Goal: Find specific page/section: Find specific page/section

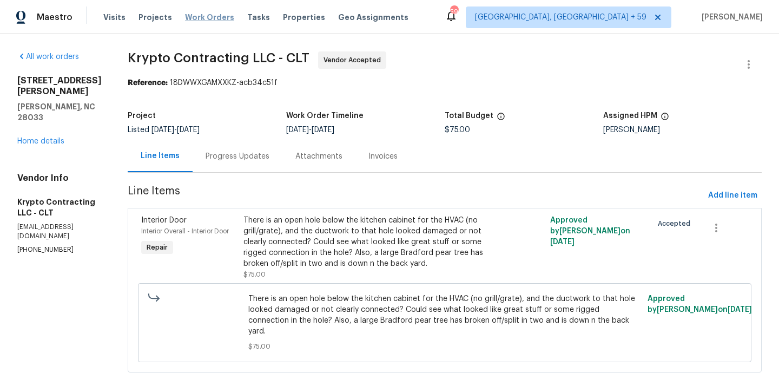
click at [190, 19] on span "Work Orders" at bounding box center [209, 17] width 49 height 11
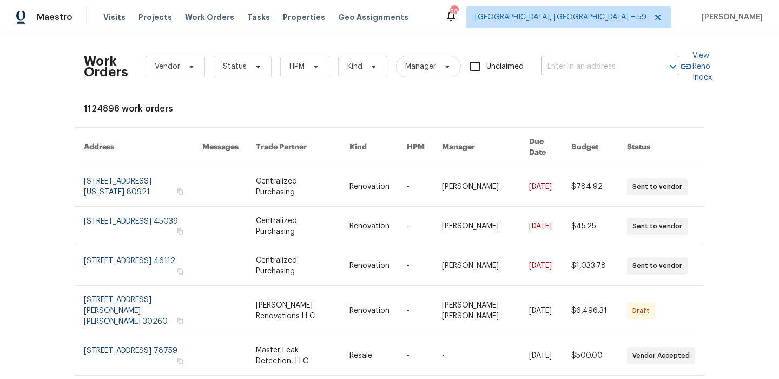
click at [593, 69] on input "text" at bounding box center [595, 66] width 108 height 17
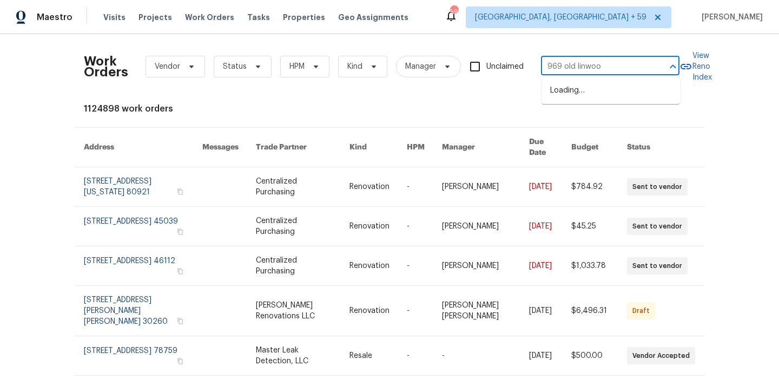
type input "969 old [PERSON_NAME]"
click at [597, 89] on li "[STREET_ADDRESS][PERSON_NAME]" at bounding box center [611, 96] width 139 height 29
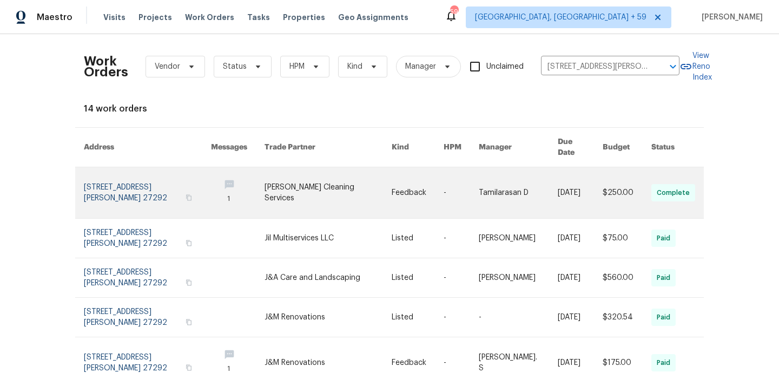
click at [107, 176] on link at bounding box center [147, 192] width 127 height 51
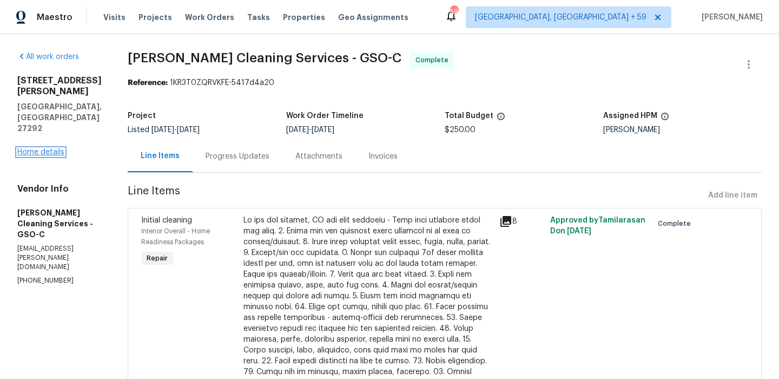
click at [40, 154] on link "Home details" at bounding box center [40, 152] width 47 height 8
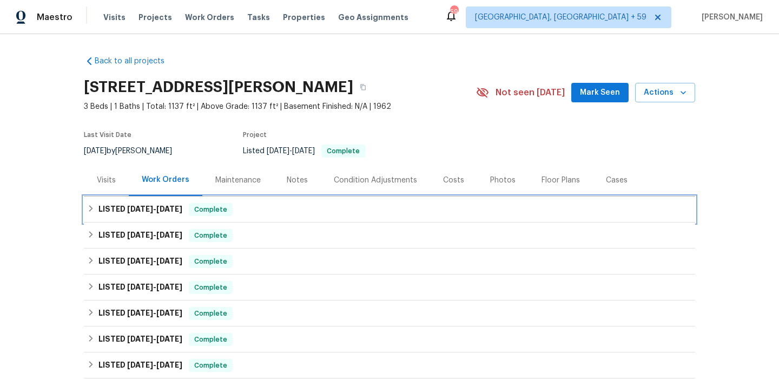
click at [115, 206] on h6 "LISTED [DATE] - [DATE]" at bounding box center [140, 209] width 84 height 13
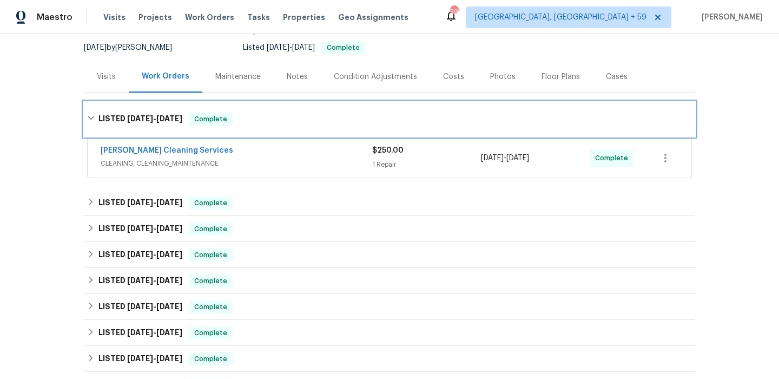
scroll to position [132, 0]
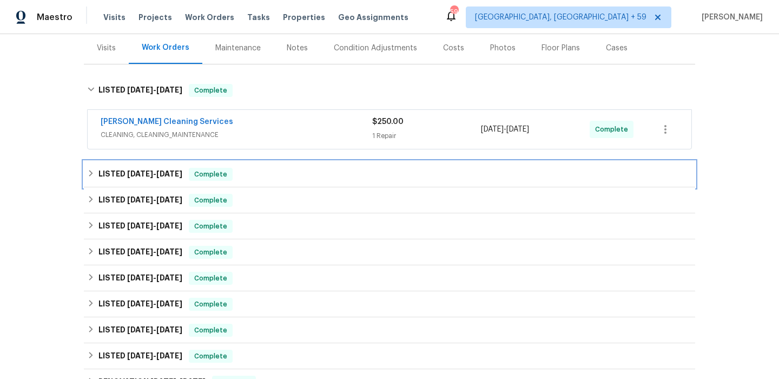
click at [114, 165] on div "LISTED [DATE] - [DATE] Complete" at bounding box center [389, 174] width 611 height 26
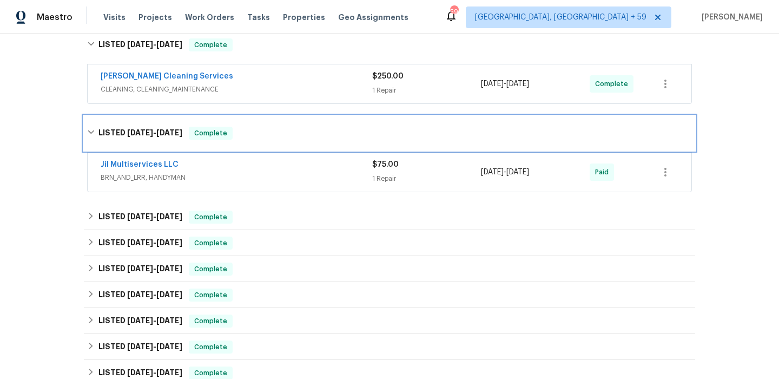
scroll to position [206, 0]
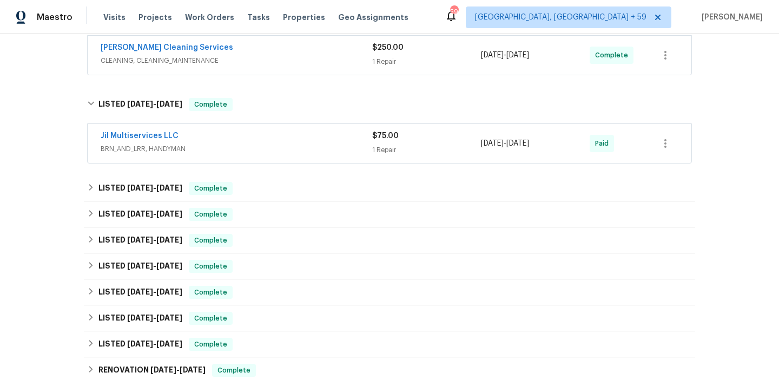
click at [244, 138] on div "Jil Multiservices LLC" at bounding box center [237, 136] width 272 height 13
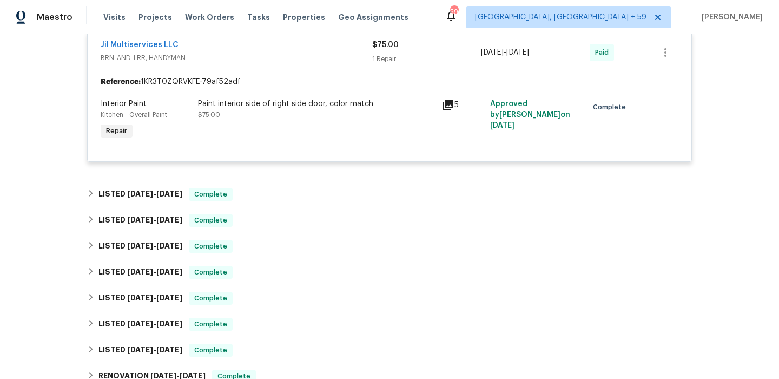
scroll to position [307, 0]
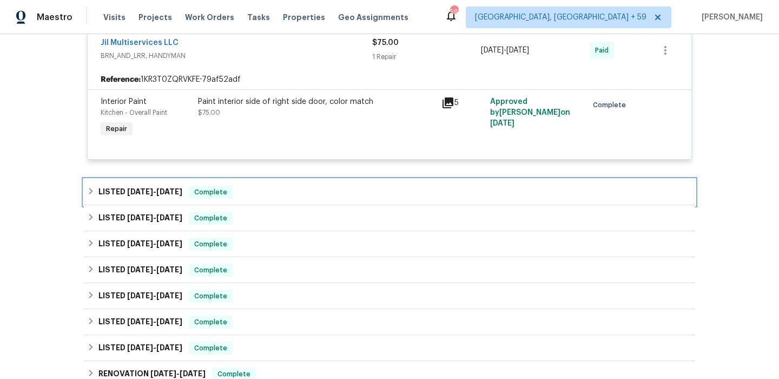
click at [114, 197] on h6 "LISTED [DATE] - [DATE]" at bounding box center [140, 192] width 84 height 13
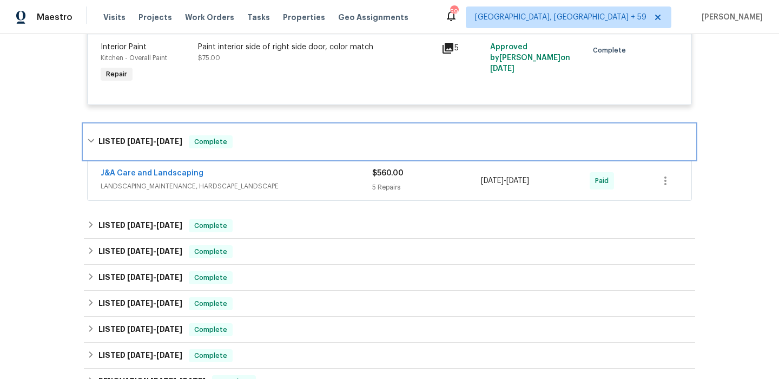
scroll to position [365, 0]
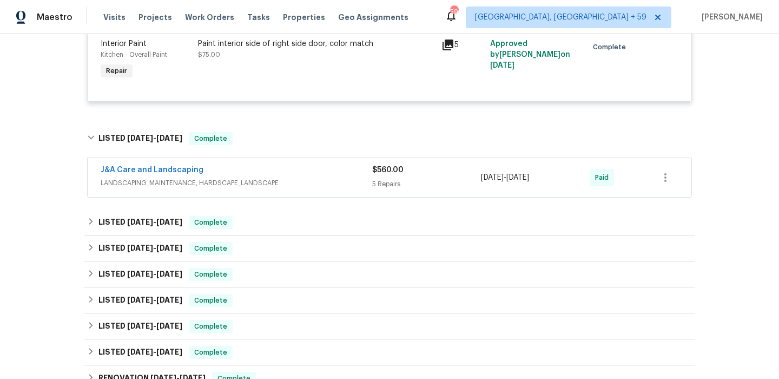
click at [308, 176] on div "J&A Care and Landscaping" at bounding box center [237, 170] width 272 height 13
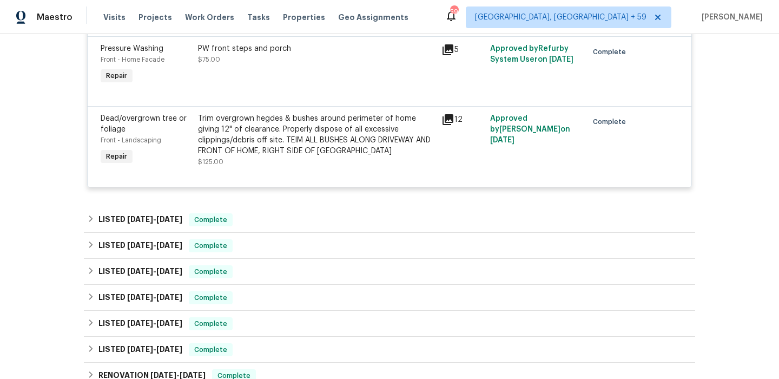
scroll to position [809, 0]
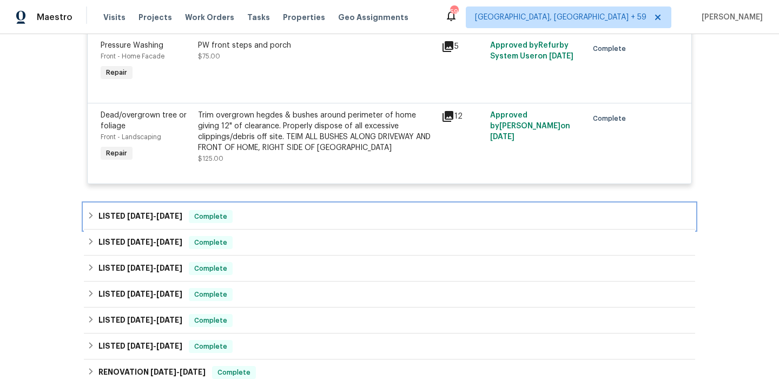
click at [93, 203] on div "LISTED [DATE] - [DATE] Complete" at bounding box center [389, 216] width 611 height 26
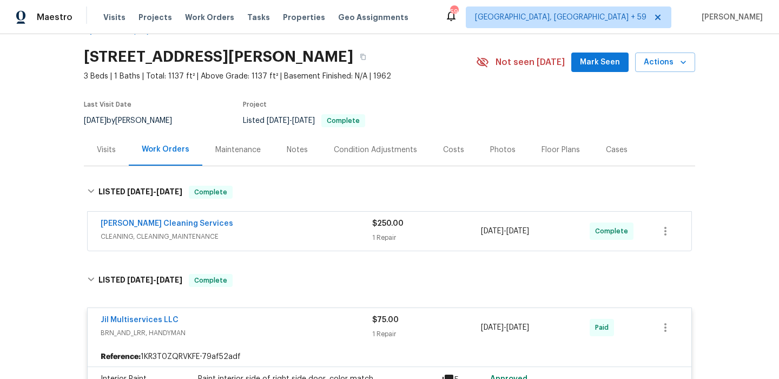
scroll to position [2, 0]
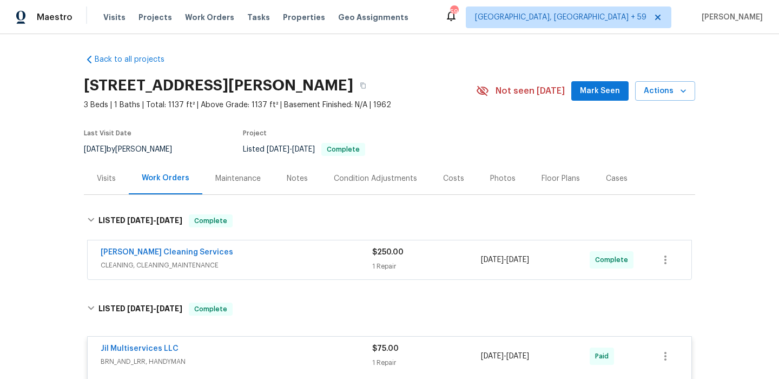
click at [108, 179] on div "Visits" at bounding box center [106, 178] width 19 height 11
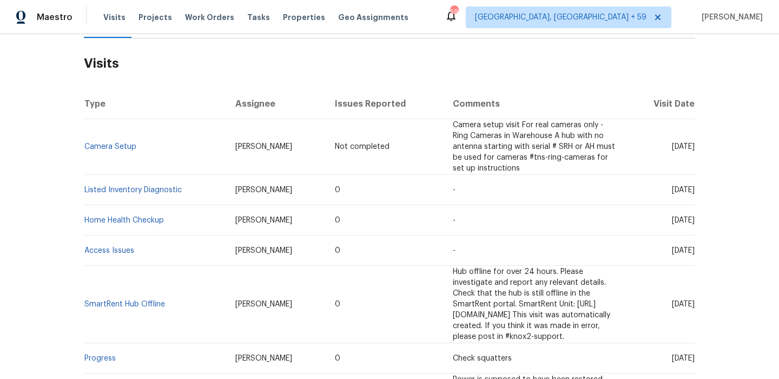
scroll to position [161, 0]
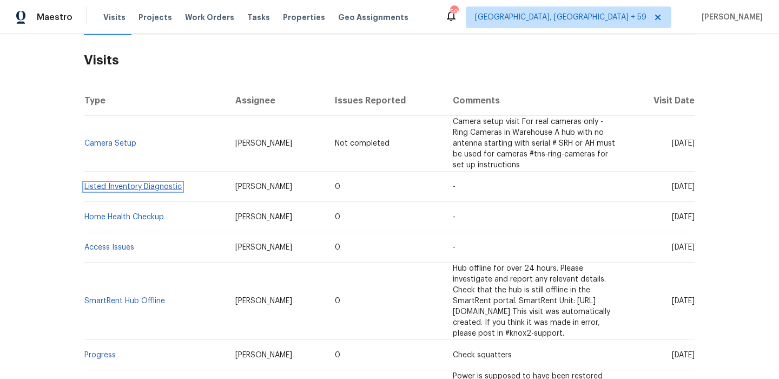
click at [114, 183] on link "Listed Inventory Diagnostic" at bounding box center [132, 187] width 97 height 8
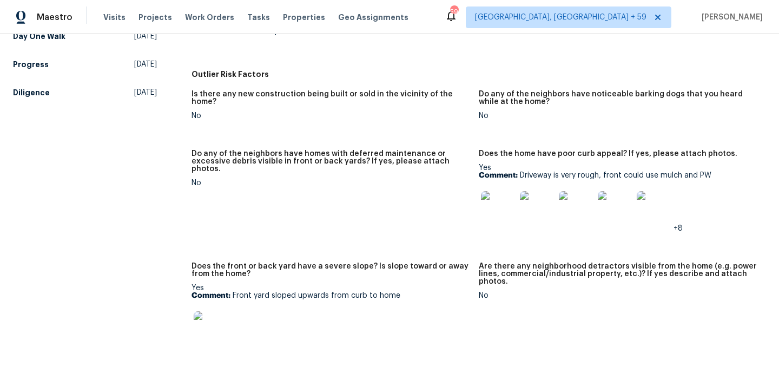
scroll to position [467, 0]
click at [500, 206] on img at bounding box center [498, 207] width 35 height 35
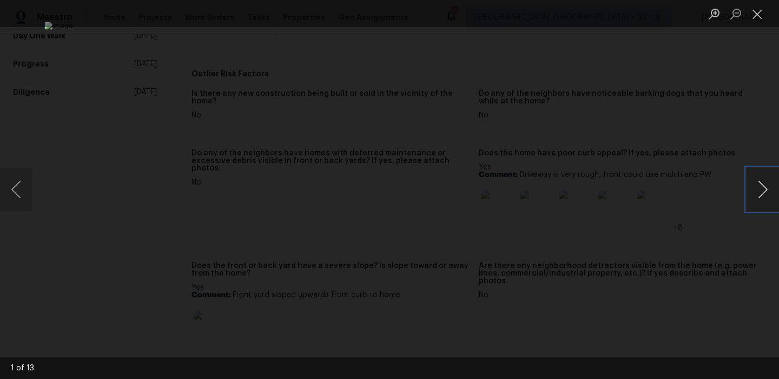
click at [757, 180] on button "Next image" at bounding box center [763, 189] width 32 height 43
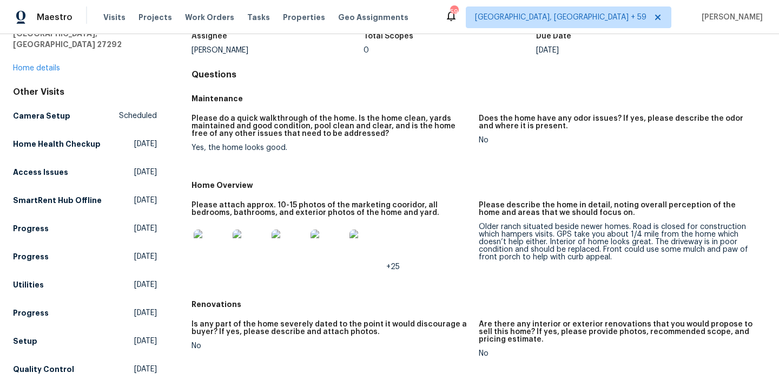
scroll to position [0, 0]
